Goal: Task Accomplishment & Management: Manage account settings

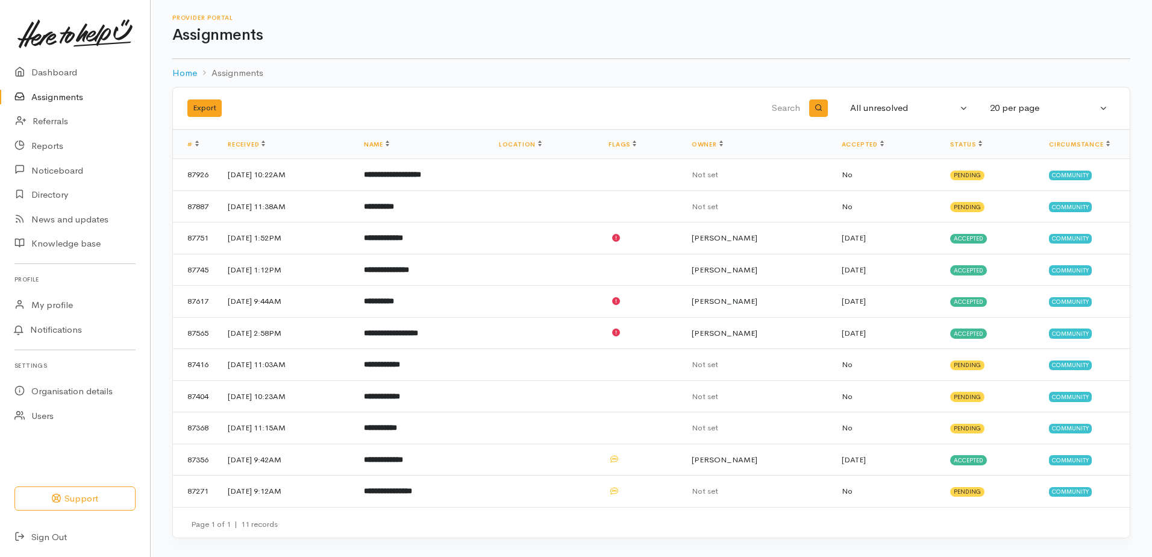
click at [49, 98] on link "Assignments" at bounding box center [75, 97] width 150 height 25
click at [904, 113] on div "All unresolved" at bounding box center [903, 108] width 107 height 14
click at [872, 230] on link "All" at bounding box center [943, 228] width 200 height 19
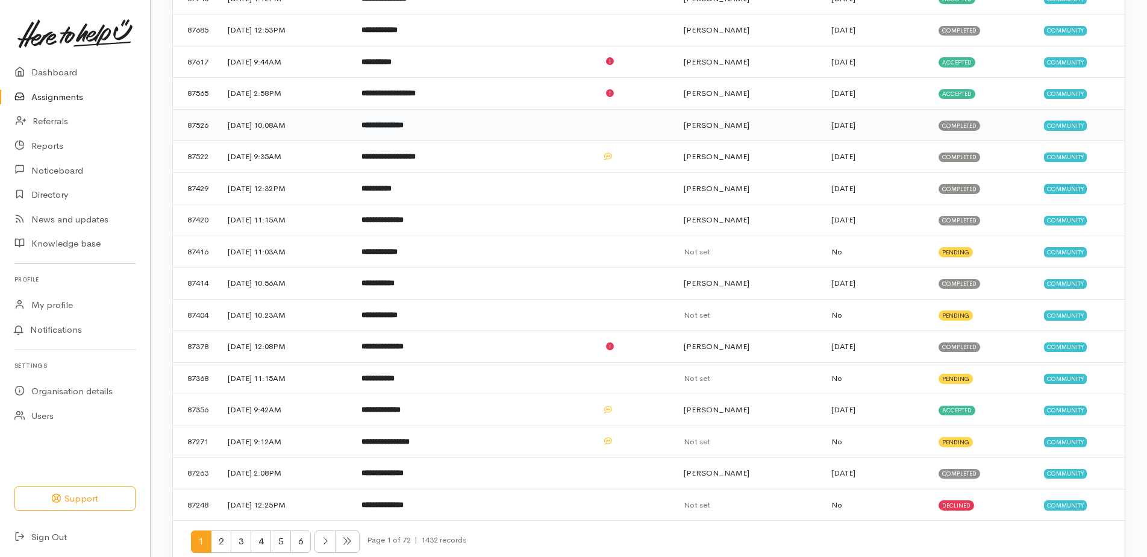
scroll to position [292, 0]
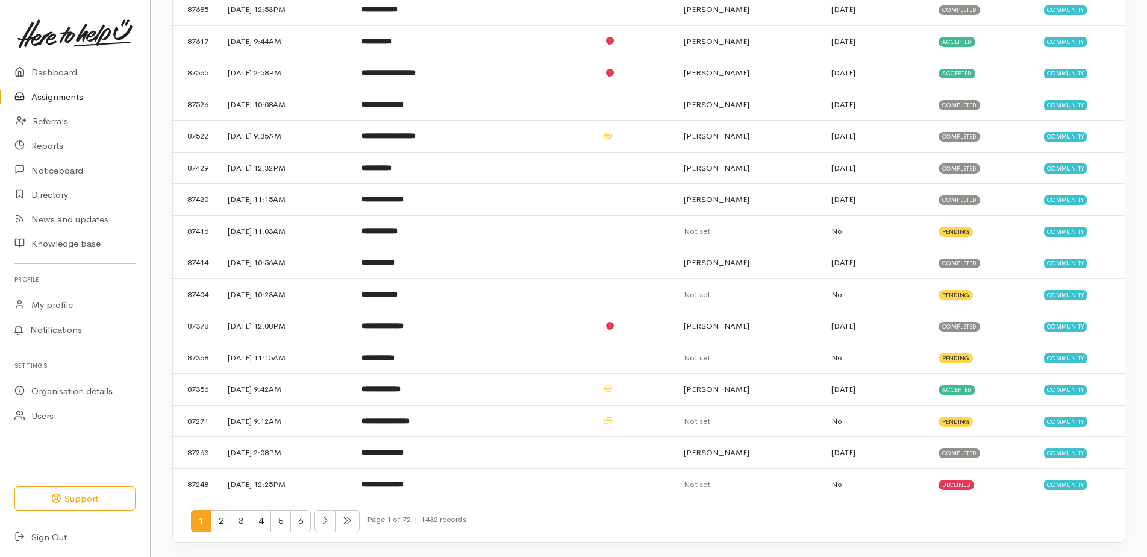
click at [216, 525] on span "2" at bounding box center [221, 521] width 20 height 22
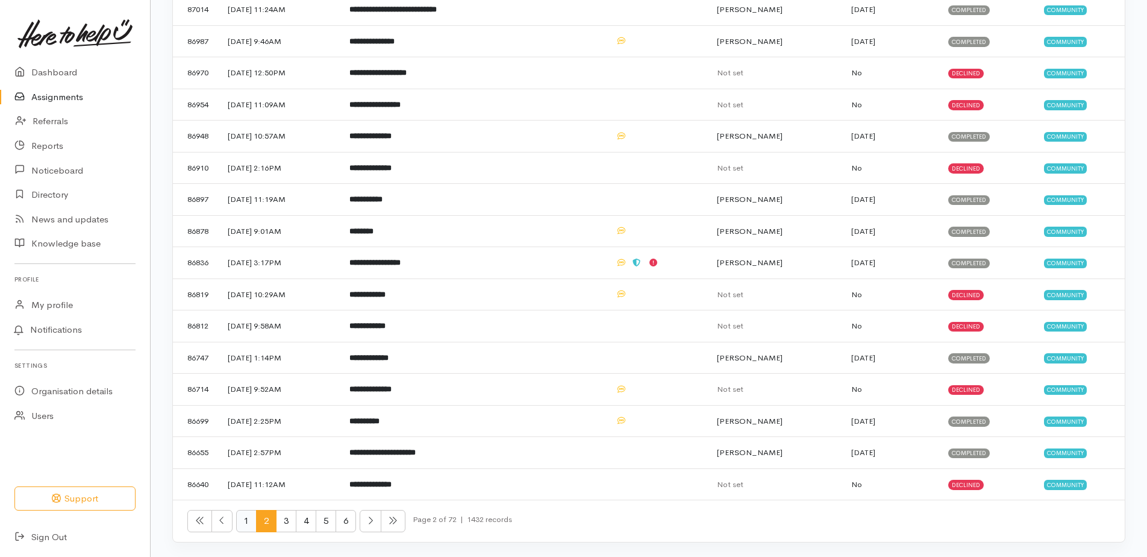
click at [245, 519] on span "1" at bounding box center [246, 521] width 20 height 22
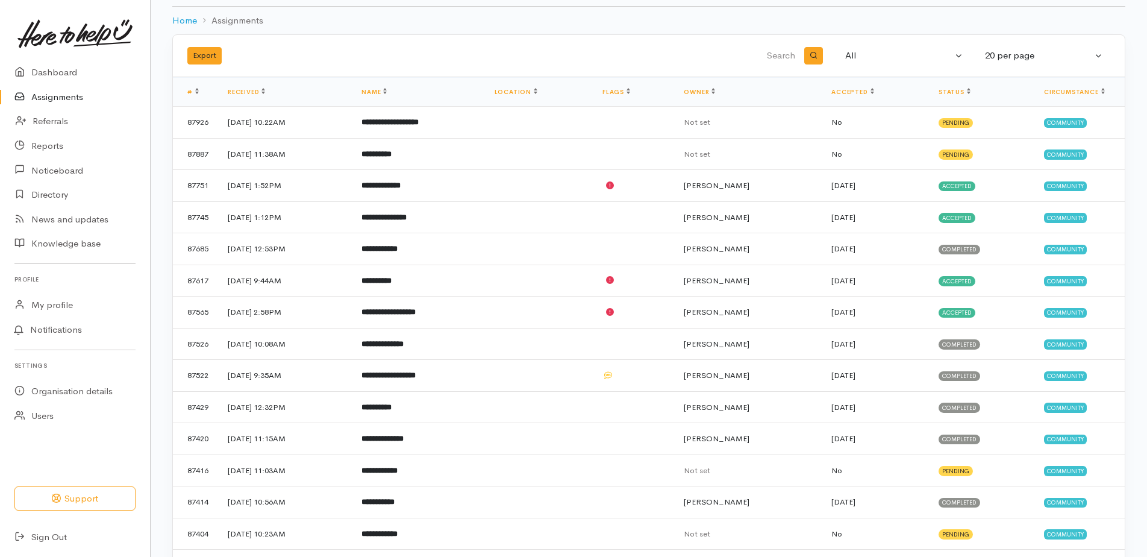
scroll to position [51, 0]
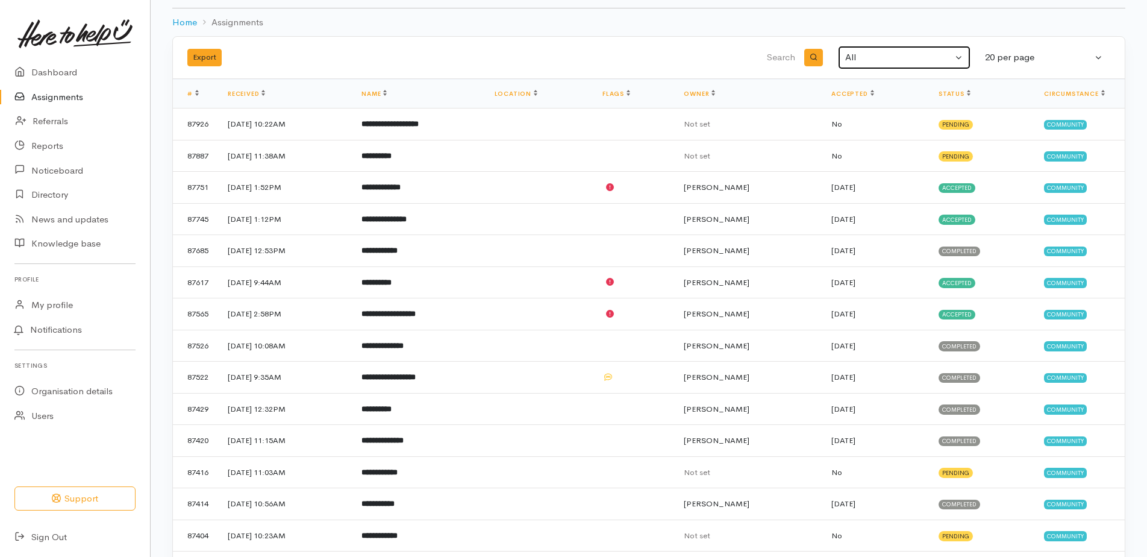
click at [927, 55] on div "All" at bounding box center [898, 58] width 107 height 14
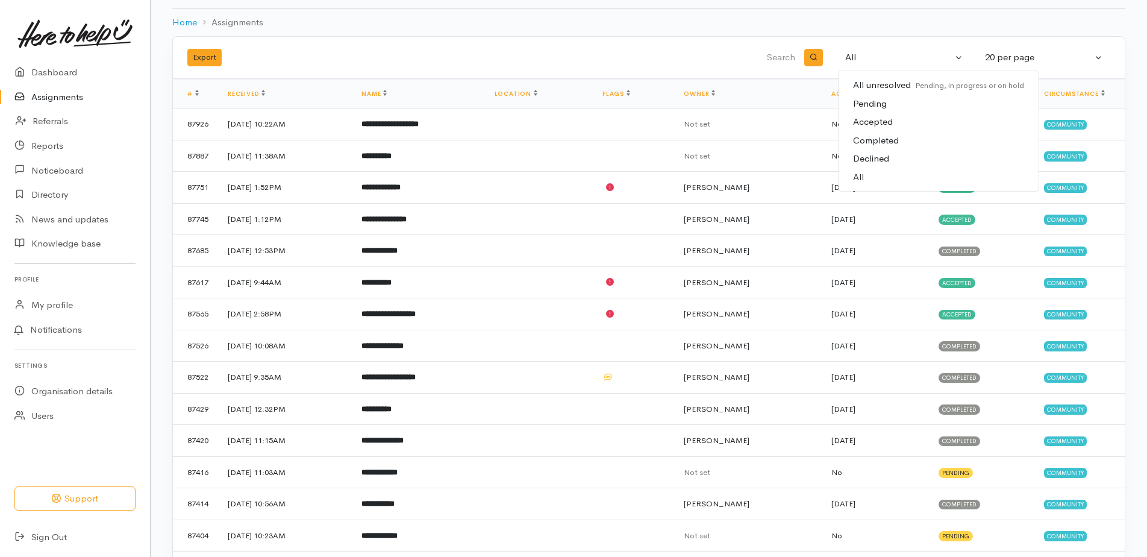
click at [874, 118] on span "Accepted" at bounding box center [873, 122] width 40 height 14
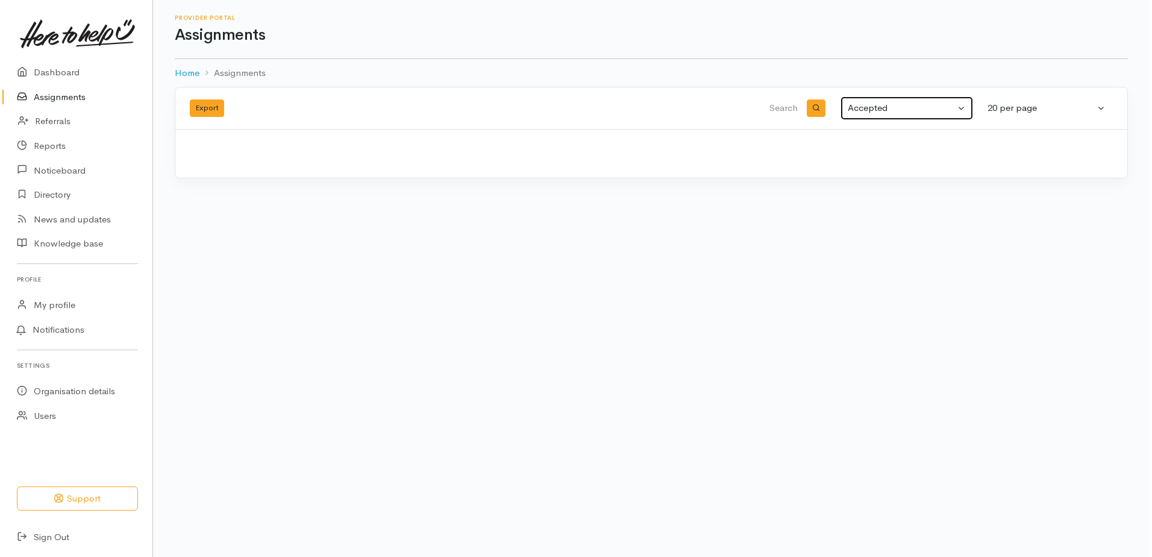
scroll to position [0, 0]
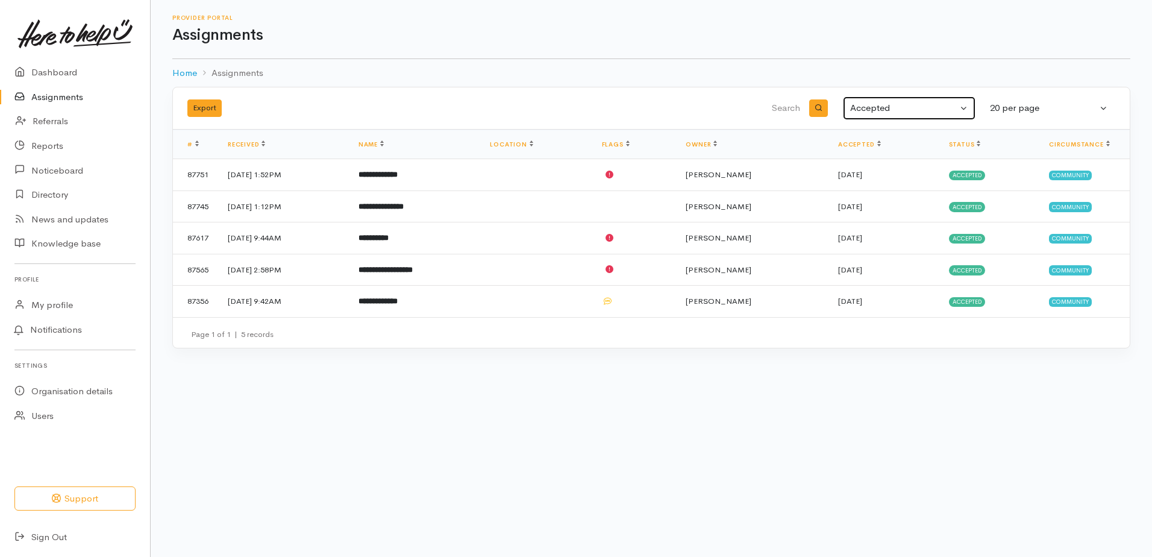
click at [877, 108] on div "Accepted" at bounding box center [903, 108] width 107 height 14
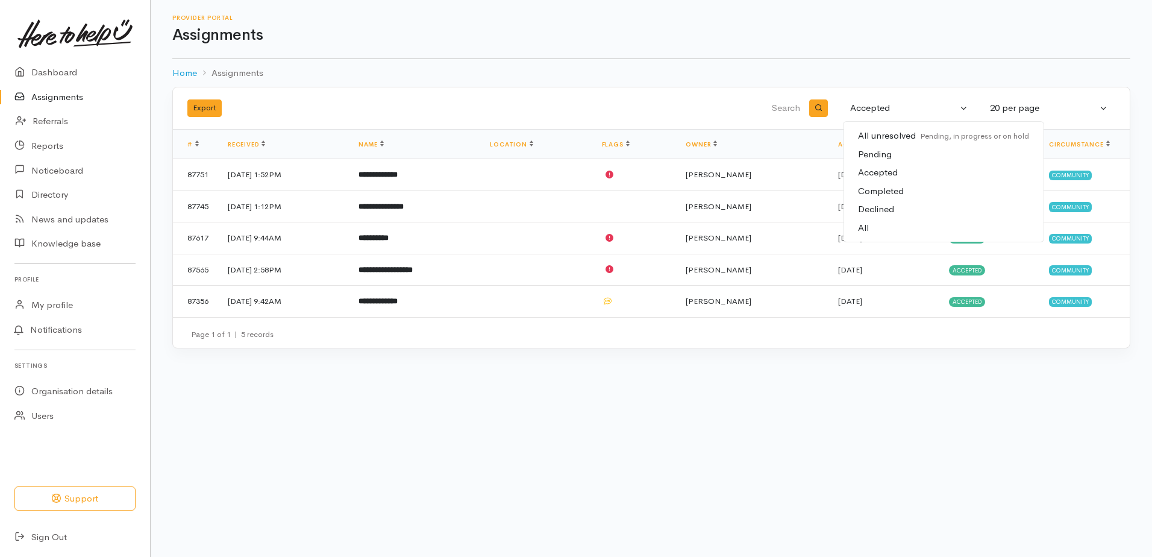
click at [871, 154] on span "Pending" at bounding box center [875, 155] width 34 height 14
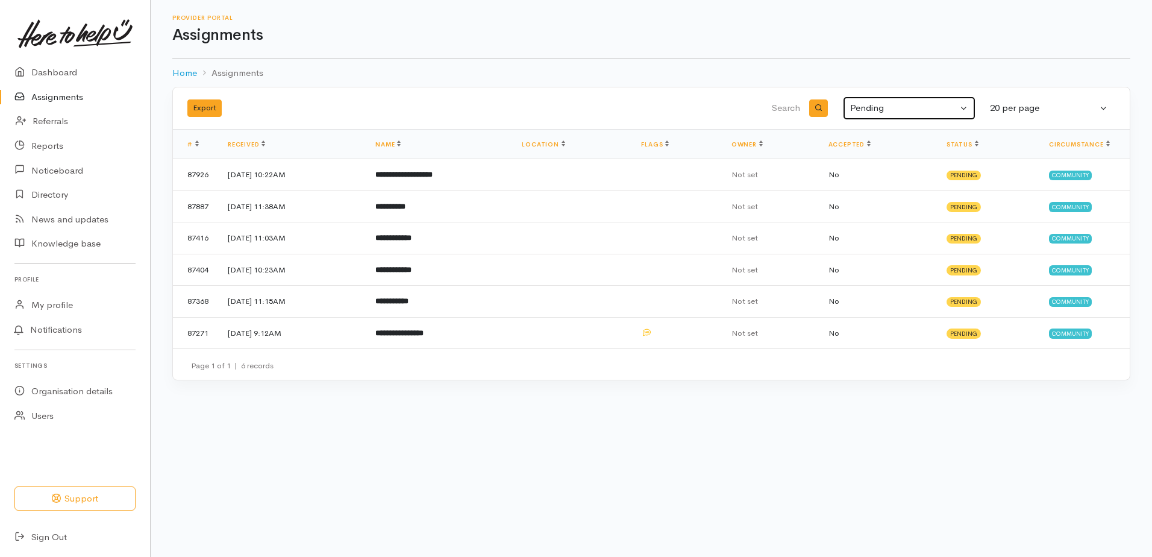
click at [961, 110] on button "Pending" at bounding box center [909, 107] width 133 height 23
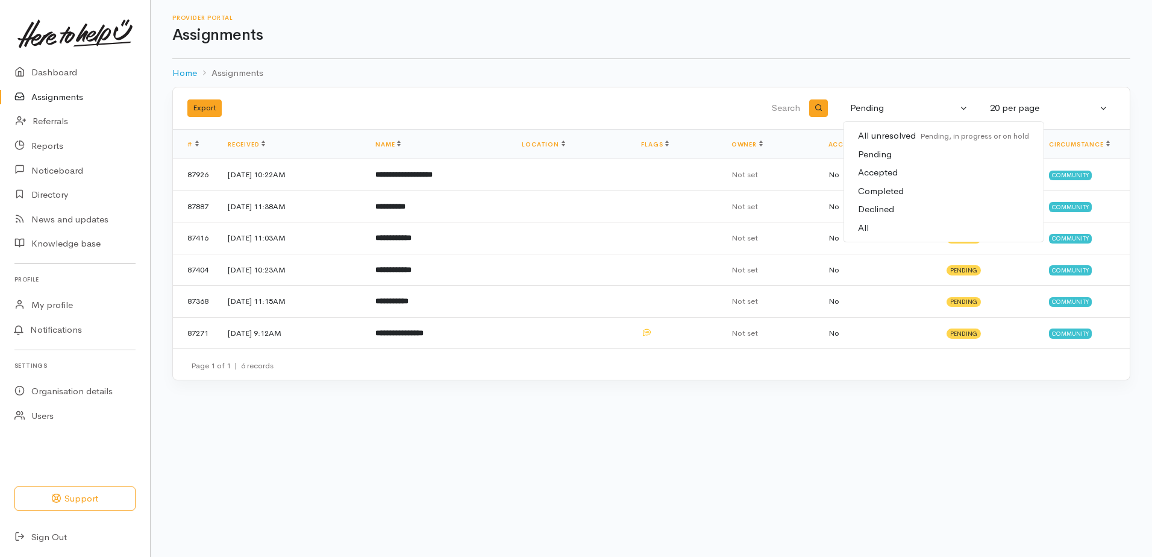
click at [874, 133] on span "All unresolved Pending, in progress or on hold" at bounding box center [943, 136] width 171 height 14
select select "Unresolved"
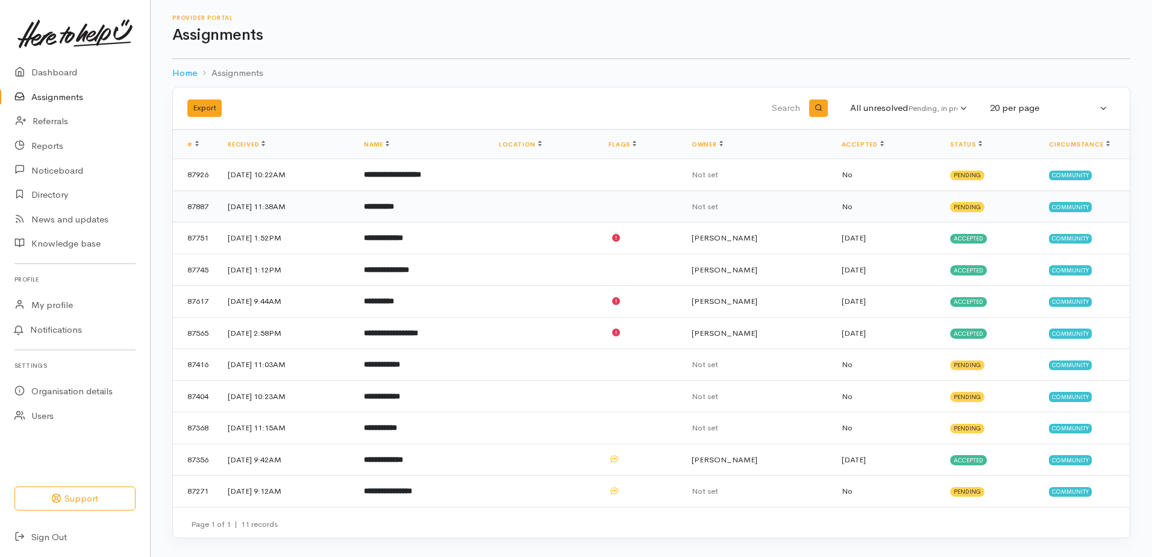
click at [394, 202] on b "**********" at bounding box center [379, 206] width 30 height 8
